Goal: Register for event/course

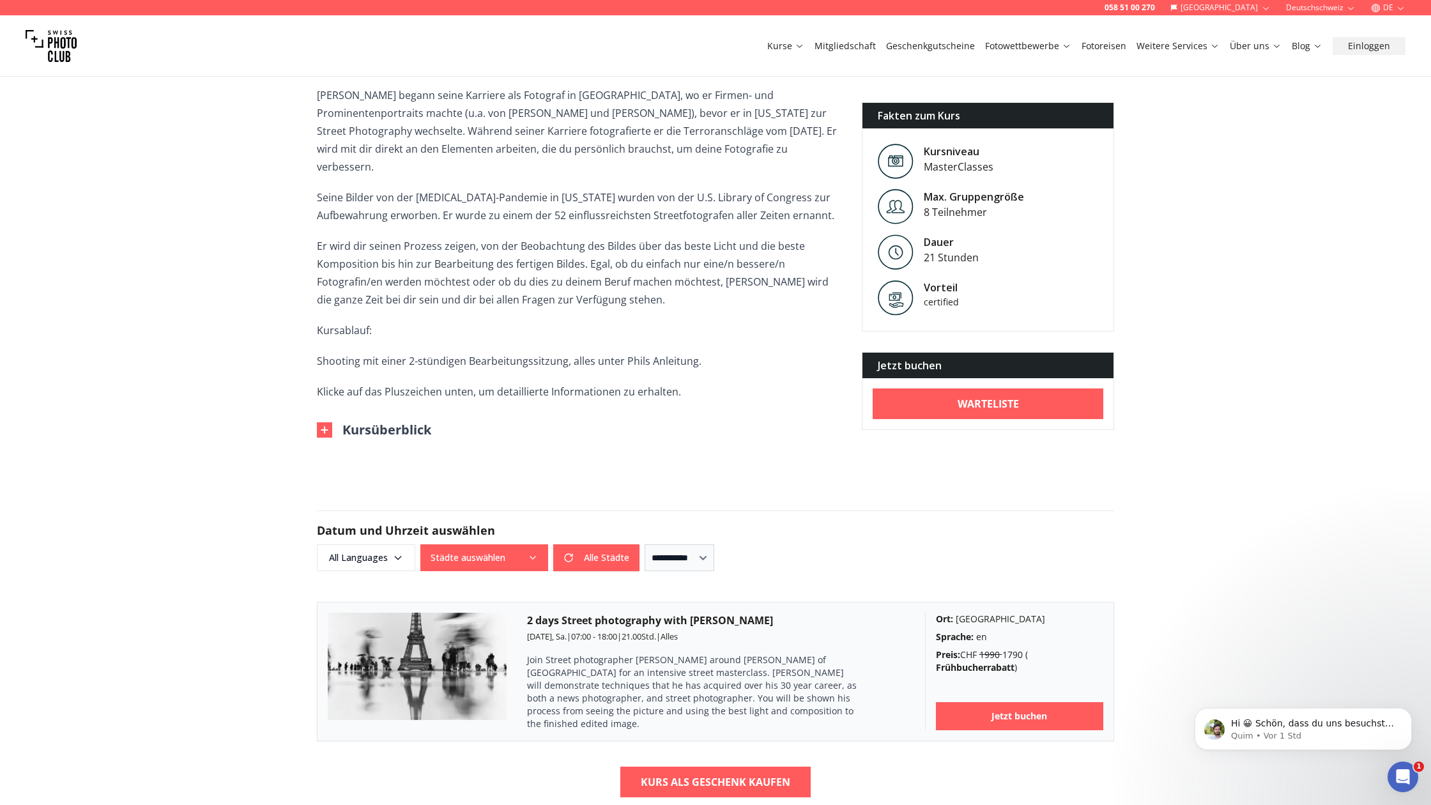
scroll to position [438, 0]
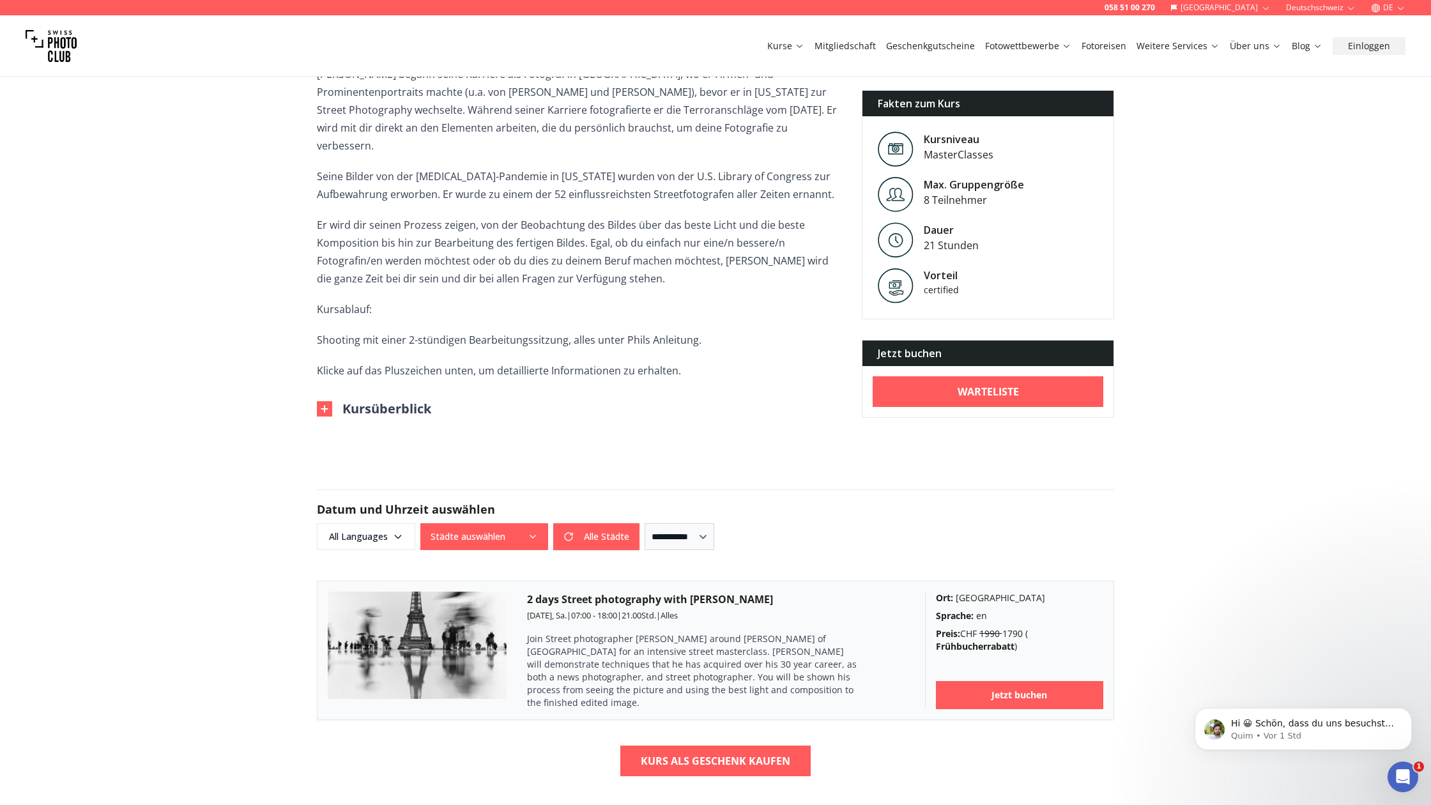
click at [917, 341] on div "Jetzt buchen" at bounding box center [988, 354] width 251 height 26
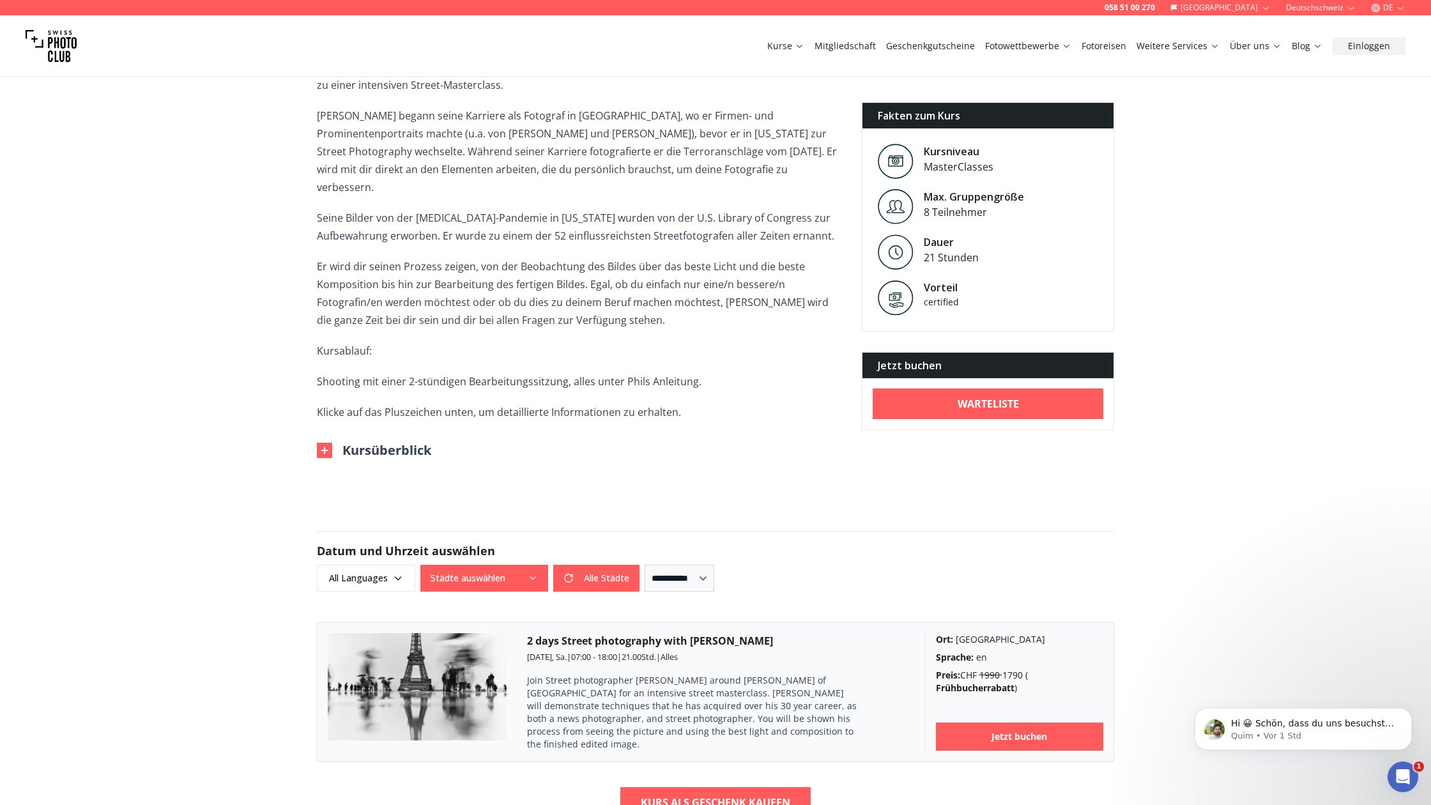
scroll to position [405, 1]
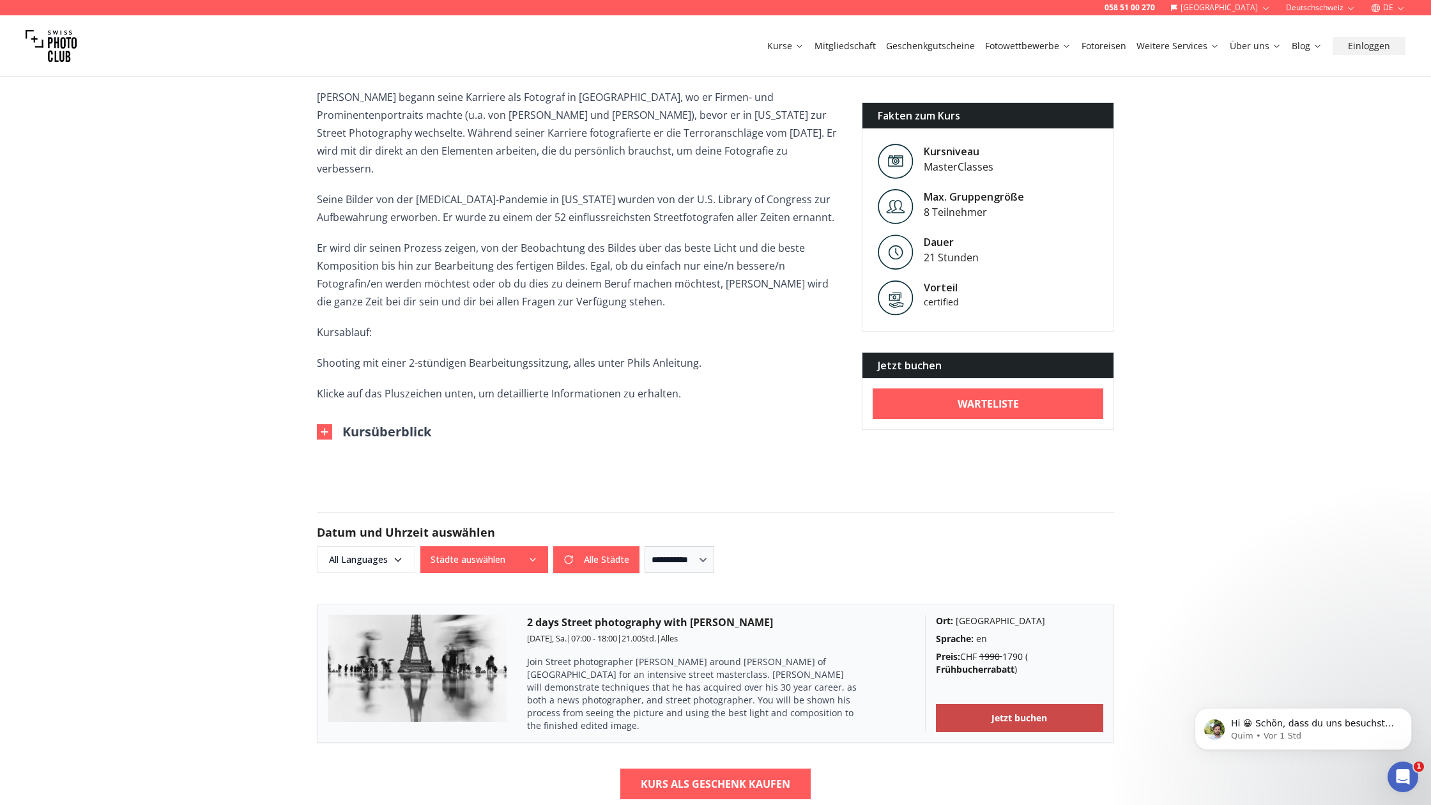
click at [1015, 712] on b "Jetzt buchen" at bounding box center [1020, 718] width 56 height 13
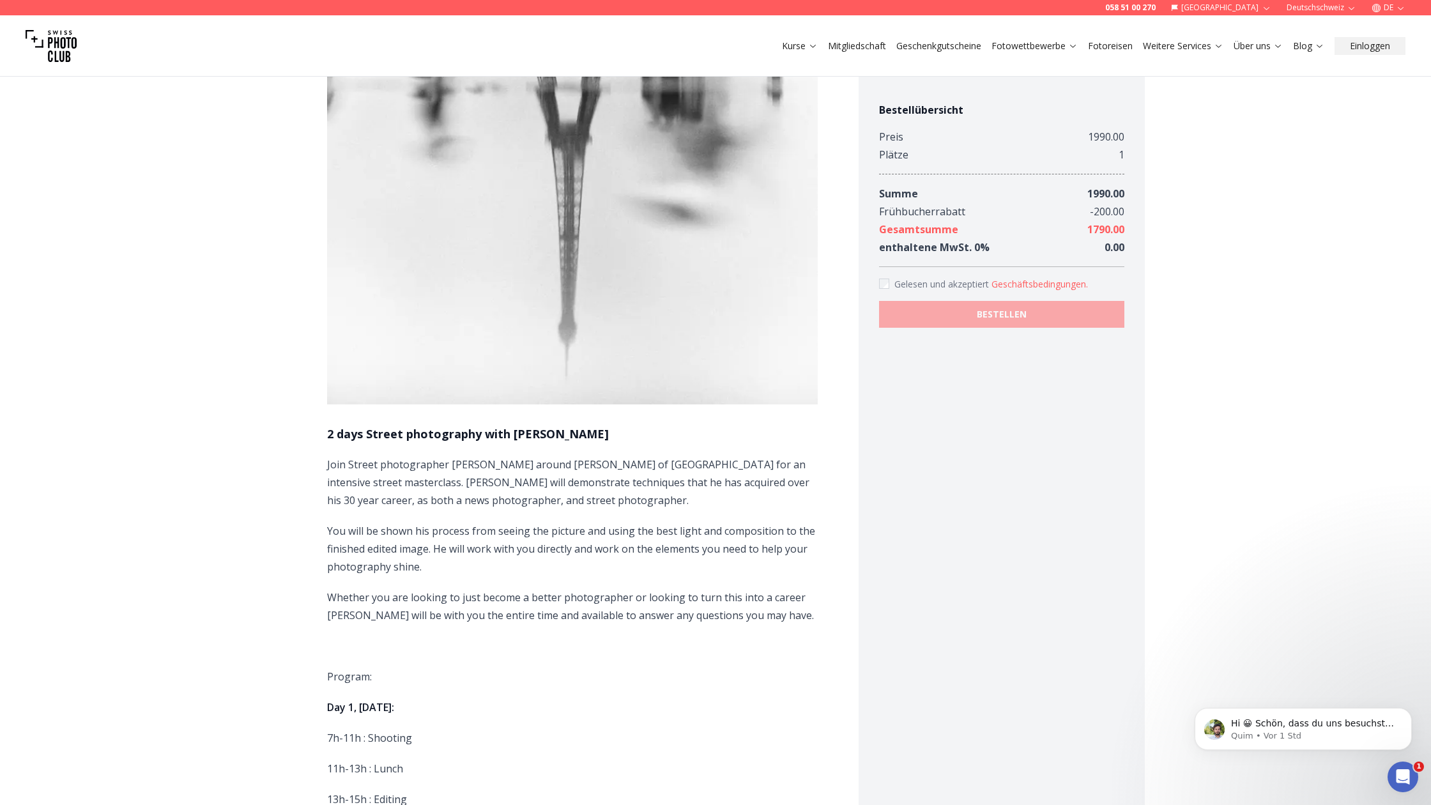
scroll to position [434, 0]
click at [1042, 284] on button "Geschäftsbedingungen ." at bounding box center [1040, 284] width 96 height 13
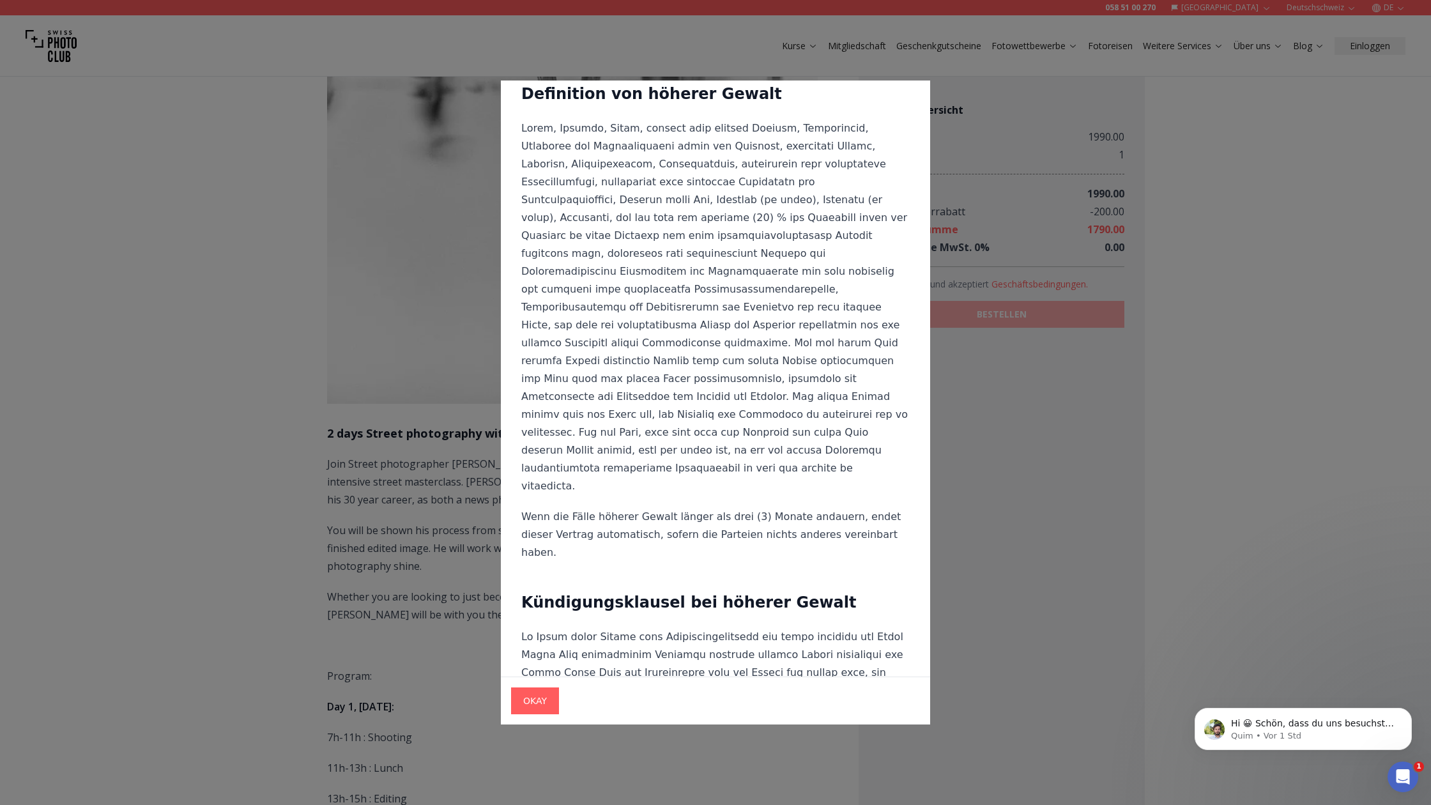
scroll to position [5045, 0]
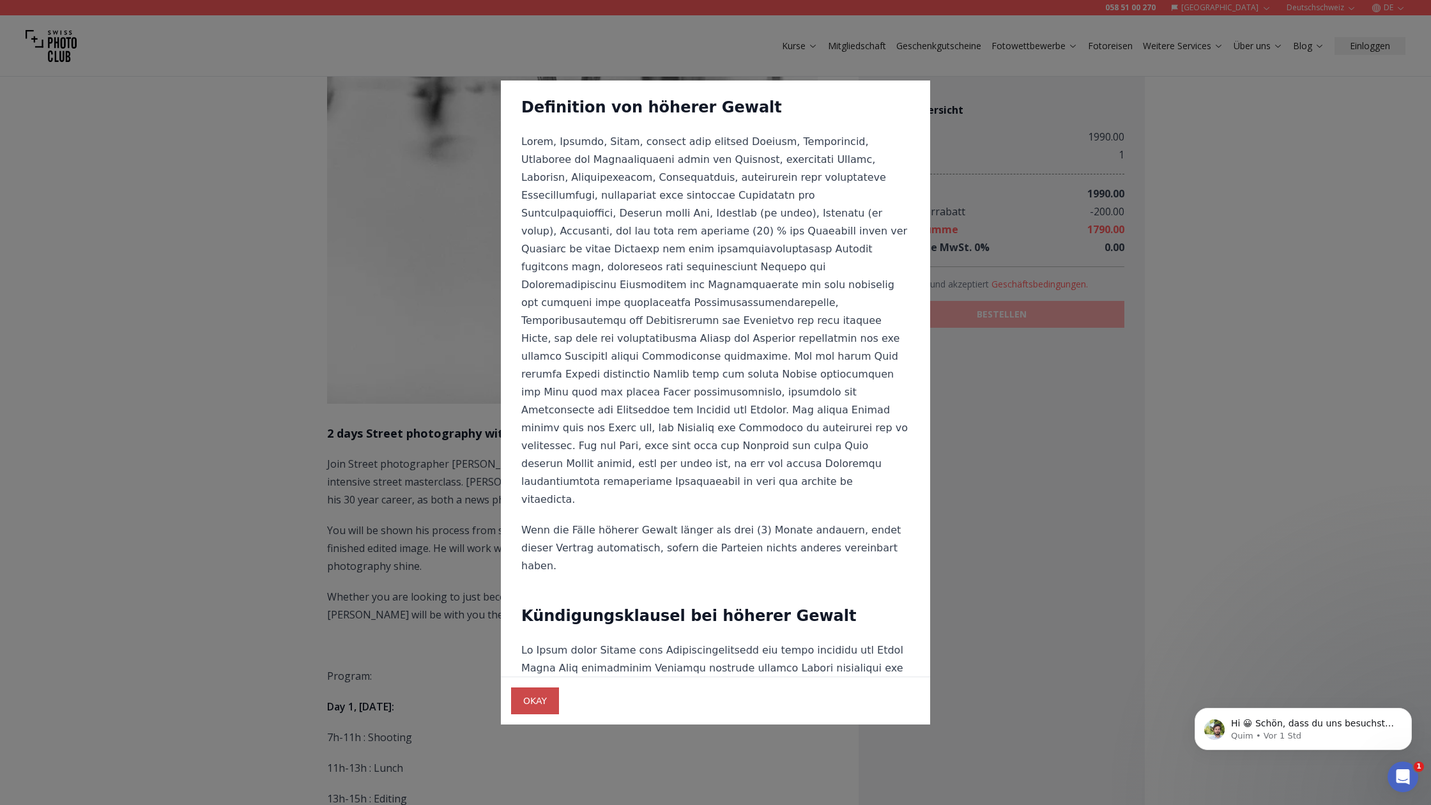
click at [547, 708] on span "OKAY" at bounding box center [535, 701] width 44 height 23
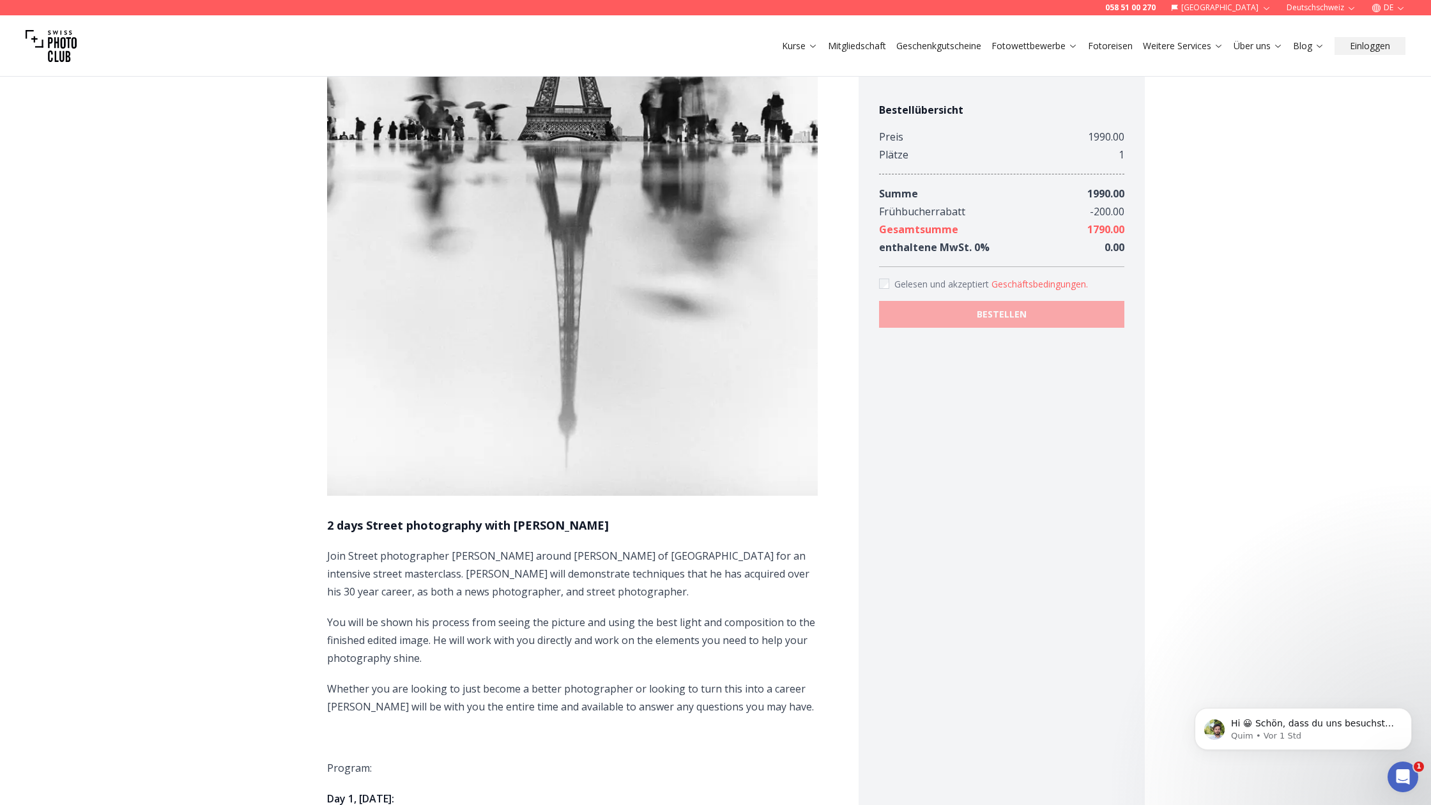
scroll to position [335, 0]
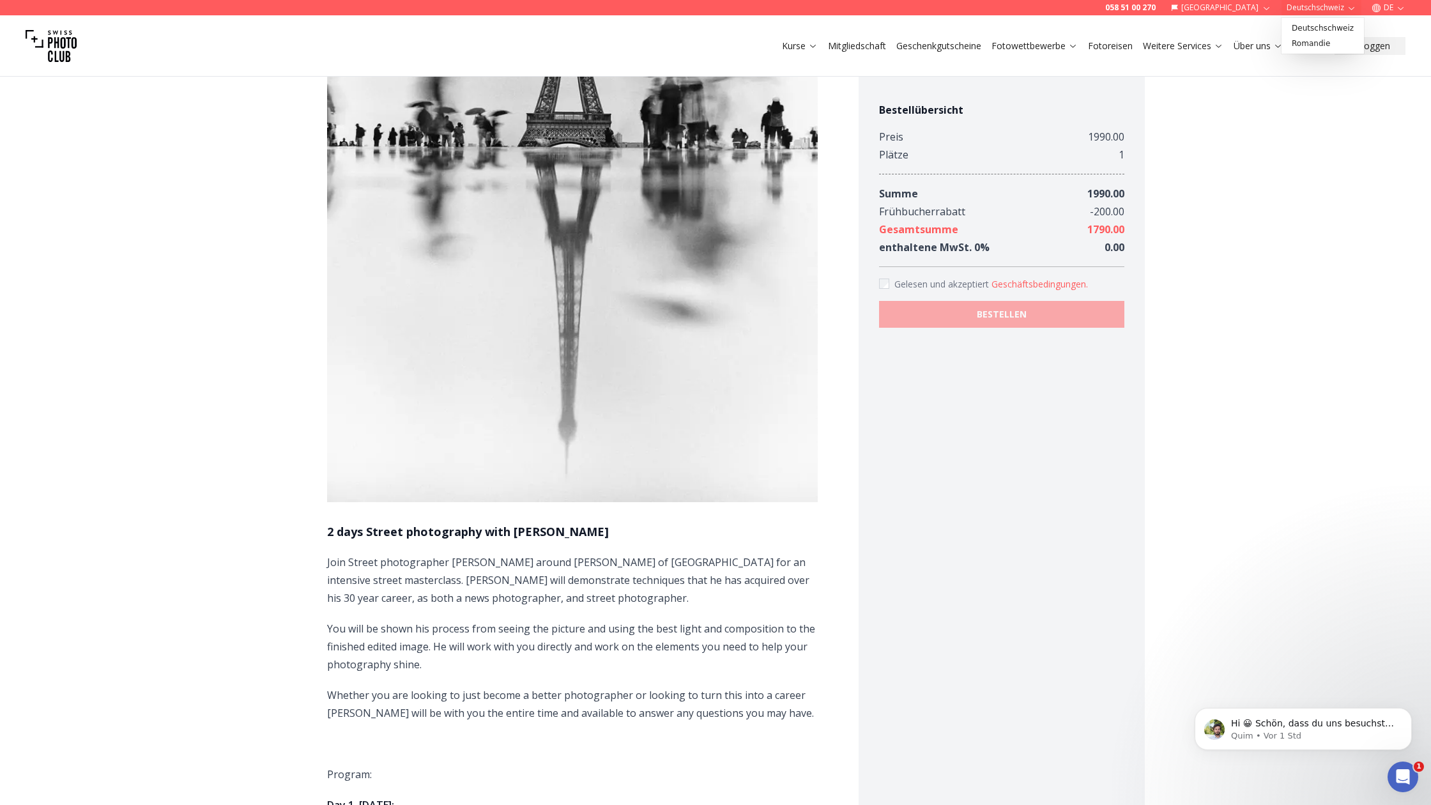
click at [1309, 6] on button "Deutschschweiz" at bounding box center [1322, 7] width 80 height 15
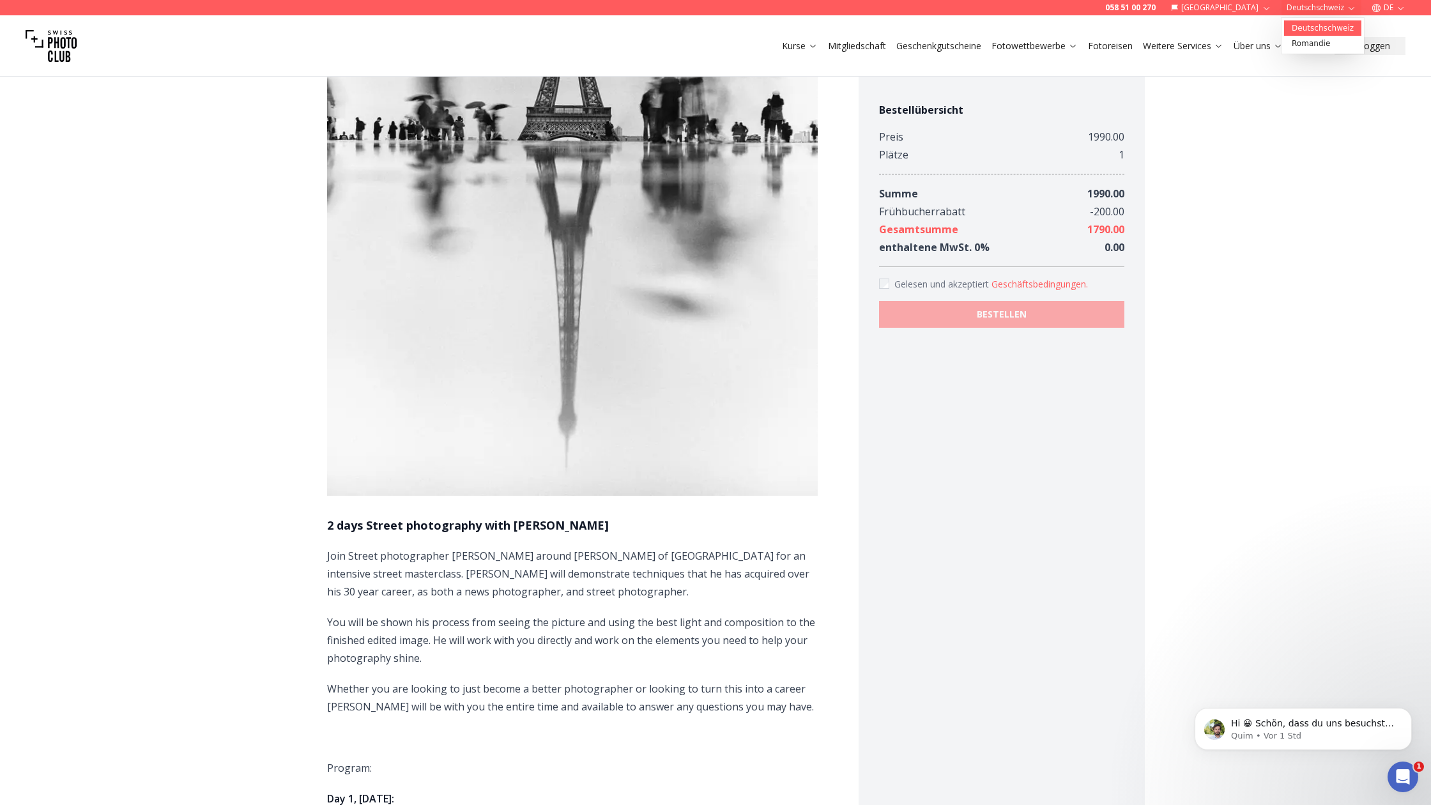
scroll to position [343, 1]
click at [1315, 29] on link "Deutschschweiz" at bounding box center [1322, 27] width 77 height 15
